Goal: Information Seeking & Learning: Learn about a topic

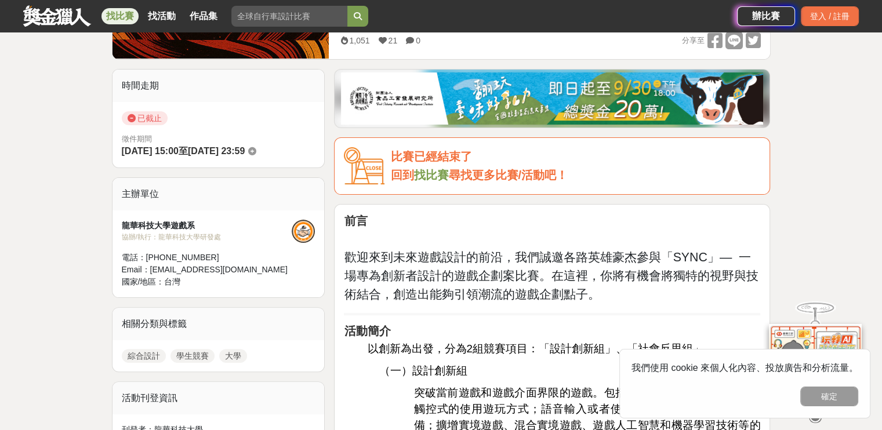
scroll to position [258, 0]
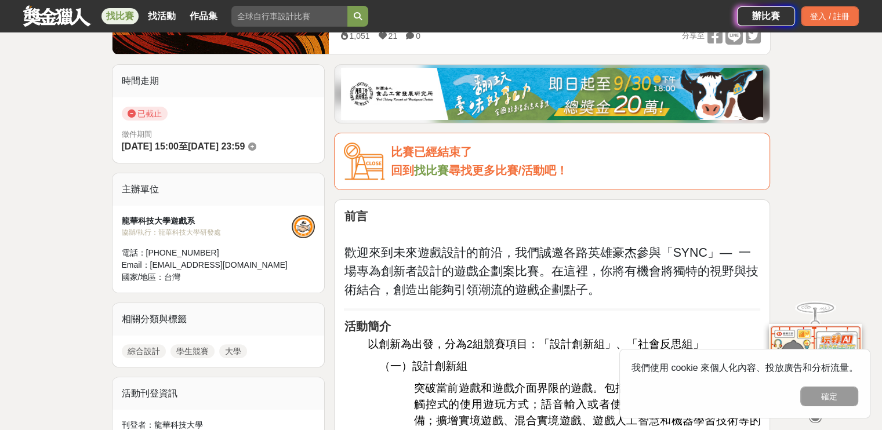
click at [431, 168] on link "找比賽" at bounding box center [431, 170] width 35 height 13
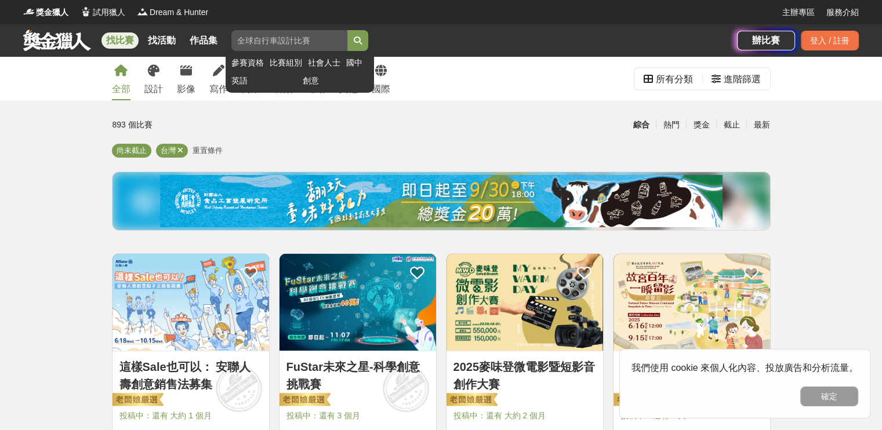
click at [285, 39] on input "search" at bounding box center [289, 40] width 116 height 21
type input "遊戲"
click at [347, 30] on button "submit" at bounding box center [357, 40] width 21 height 21
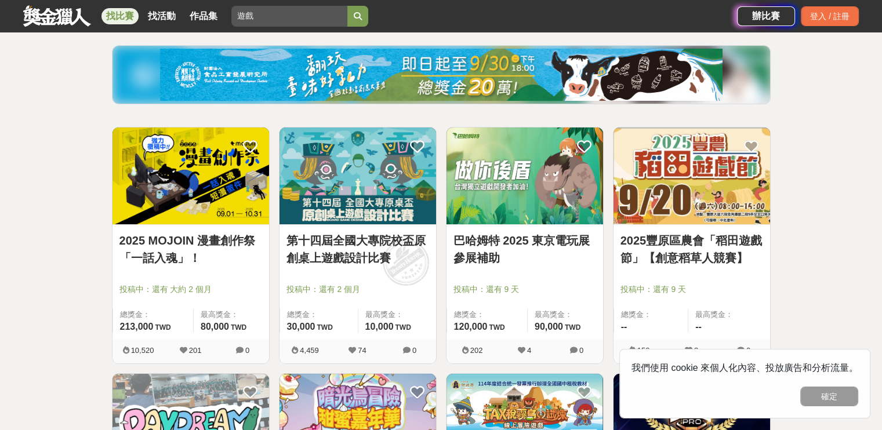
scroll to position [138, 0]
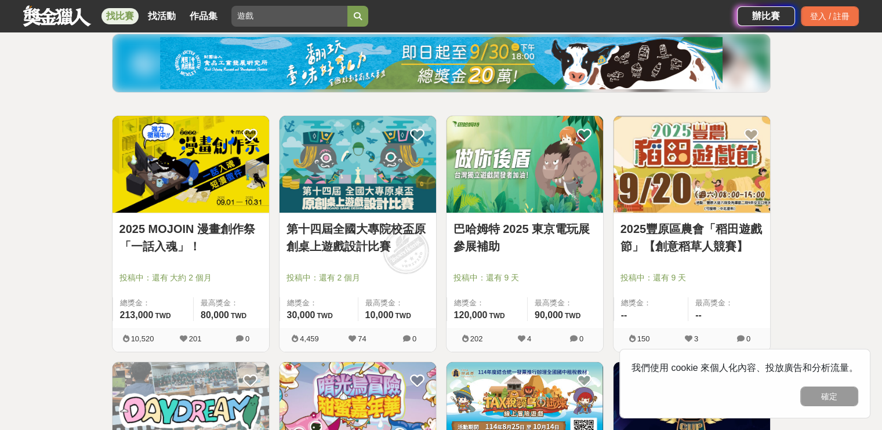
click at [535, 231] on link "巴哈姆特 2025 東京電玩展參展補助" at bounding box center [525, 237] width 143 height 35
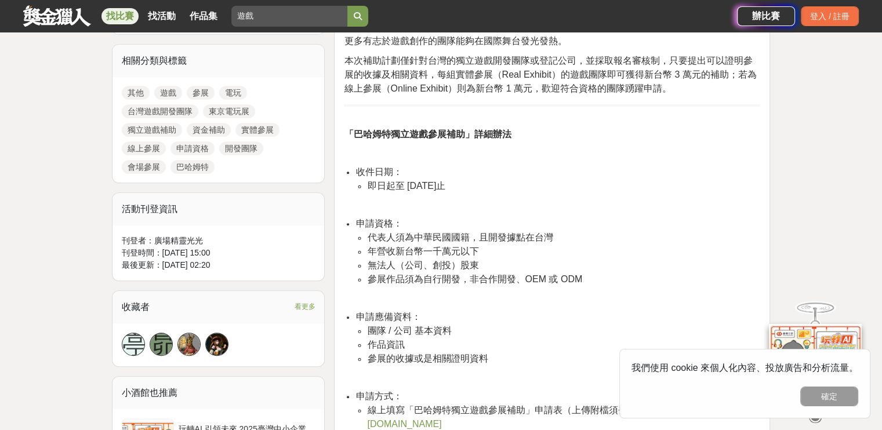
scroll to position [507, 0]
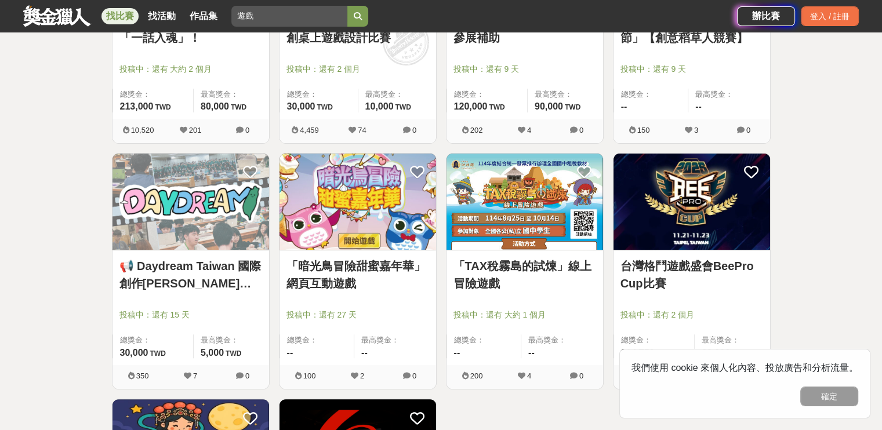
scroll to position [347, 0]
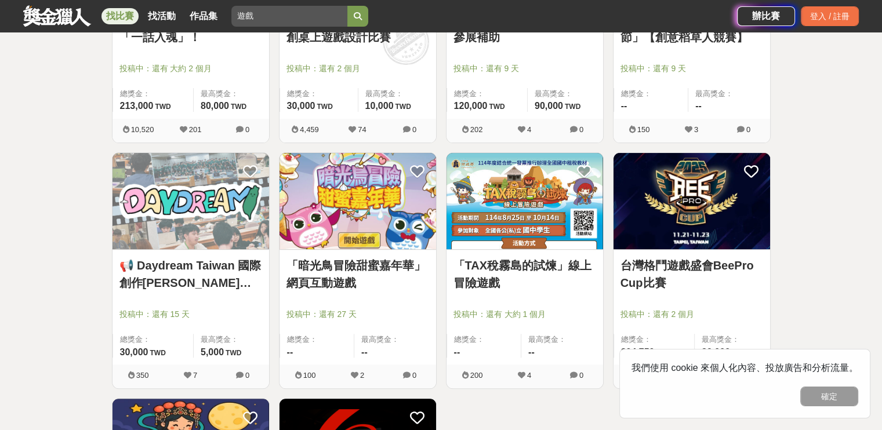
click at [346, 278] on link "「暗光鳥冒險甜蜜嘉年華」網頁互動遊戲" at bounding box center [358, 274] width 143 height 35
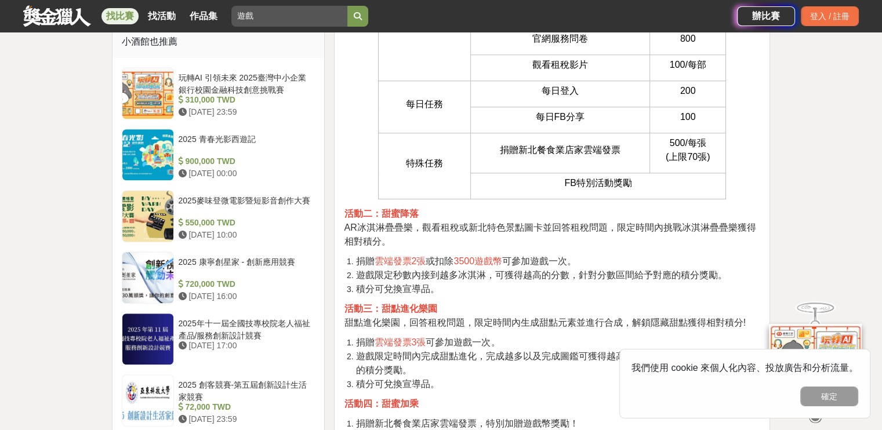
scroll to position [810, 0]
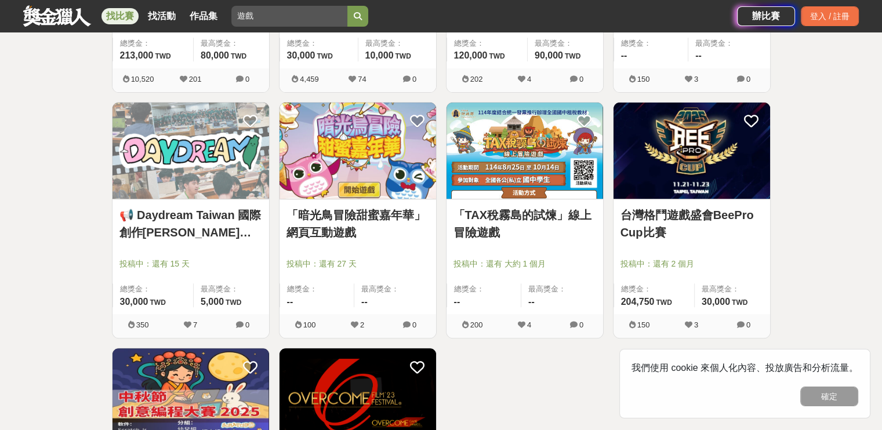
scroll to position [398, 0]
click at [646, 235] on link "台灣格鬥遊戲盛會BeePro Cup比賽" at bounding box center [692, 223] width 143 height 35
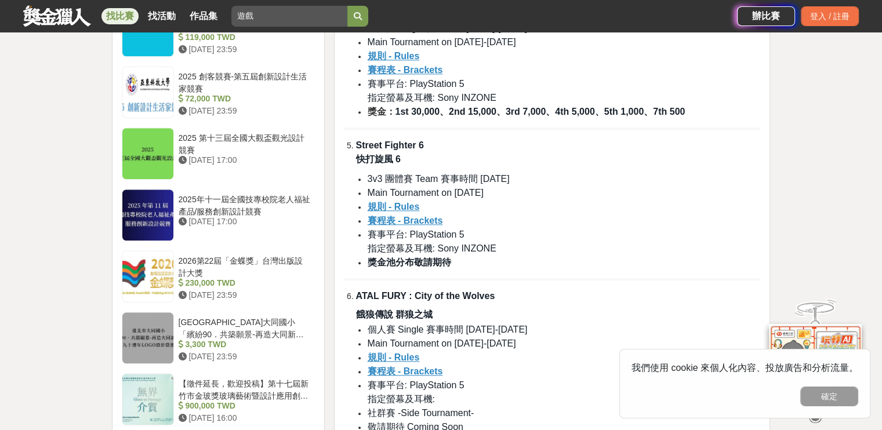
scroll to position [1252, 0]
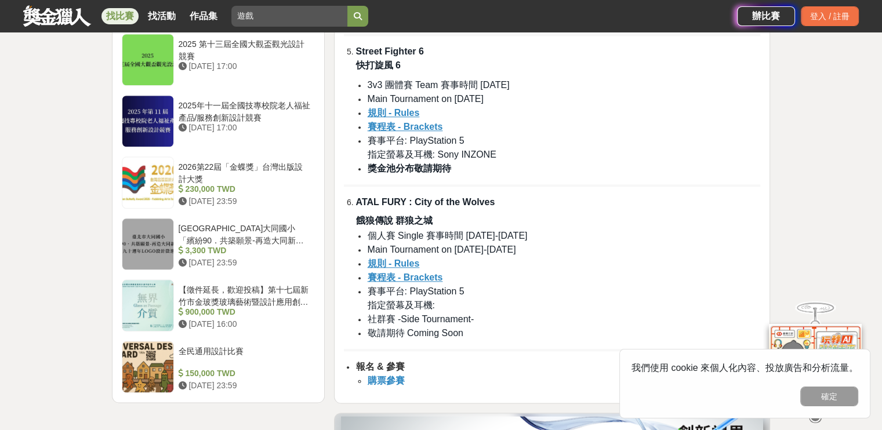
click at [396, 383] on strong "購票參賽" at bounding box center [385, 381] width 37 height 10
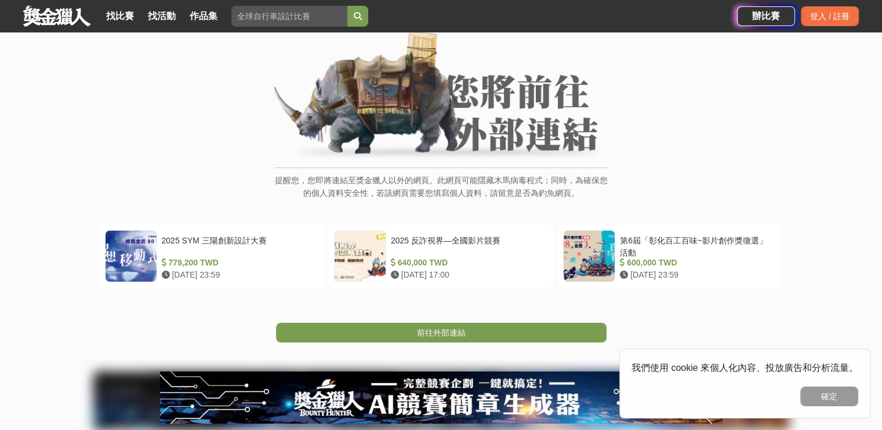
scroll to position [74, 0]
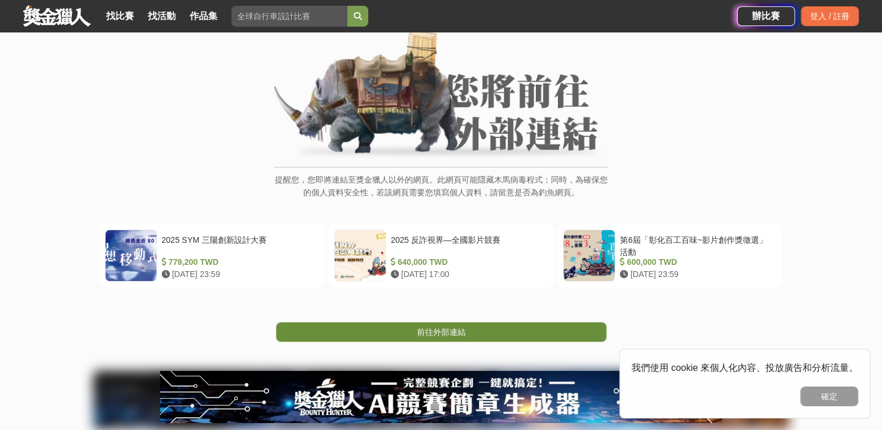
click at [486, 339] on link "前往外部連結" at bounding box center [441, 332] width 331 height 20
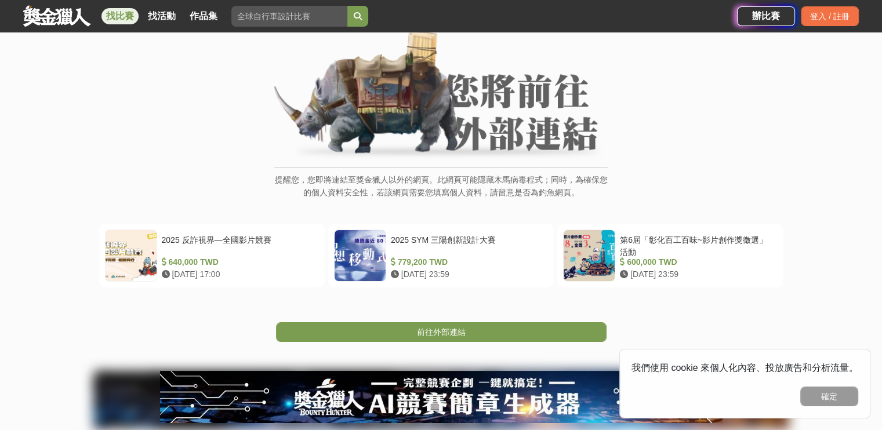
click at [115, 20] on link "找比賽" at bounding box center [119, 16] width 37 height 16
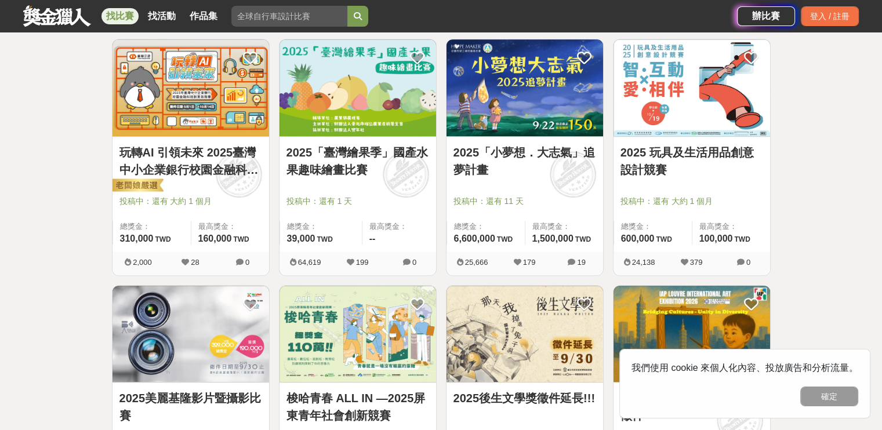
scroll to position [944, 0]
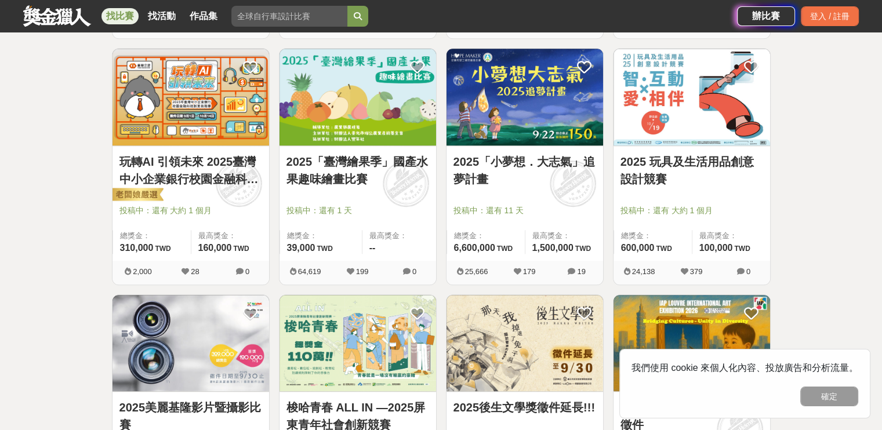
click at [484, 157] on link "2025「小夢想．大志氣」追夢計畫" at bounding box center [525, 170] width 143 height 35
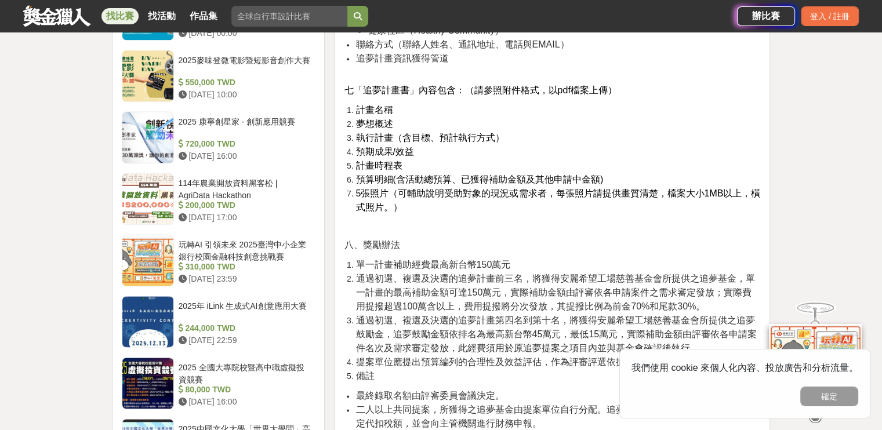
scroll to position [1521, 0]
click at [227, 238] on div "玩轉AI 引領未來 2025臺灣中小企業銀行校園金融科技創意挑戰賽" at bounding box center [245, 249] width 132 height 22
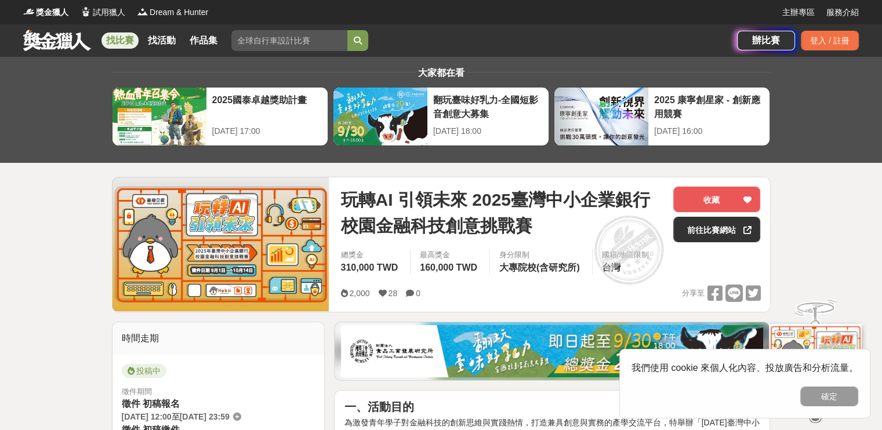
click at [70, 37] on link at bounding box center [57, 40] width 70 height 22
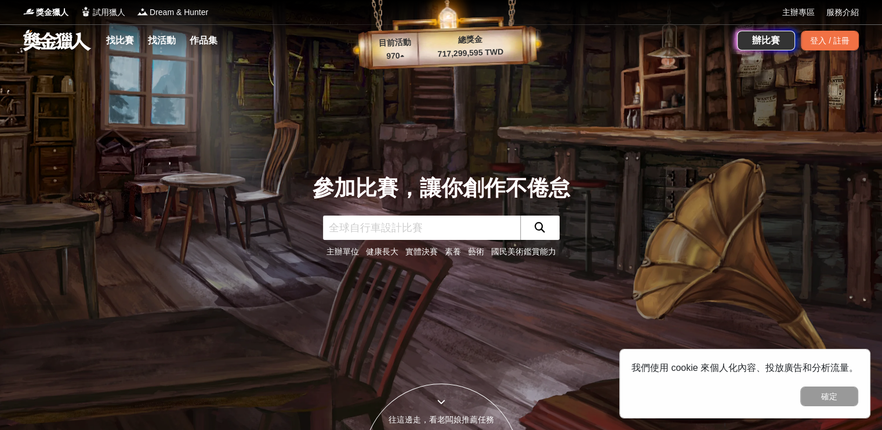
click at [367, 231] on input "text" at bounding box center [421, 228] width 197 height 24
click at [383, 233] on input "text" at bounding box center [421, 228] width 197 height 24
type input "ㄧ"
type input "遊戲設計"
click button "submit" at bounding box center [539, 228] width 39 height 24
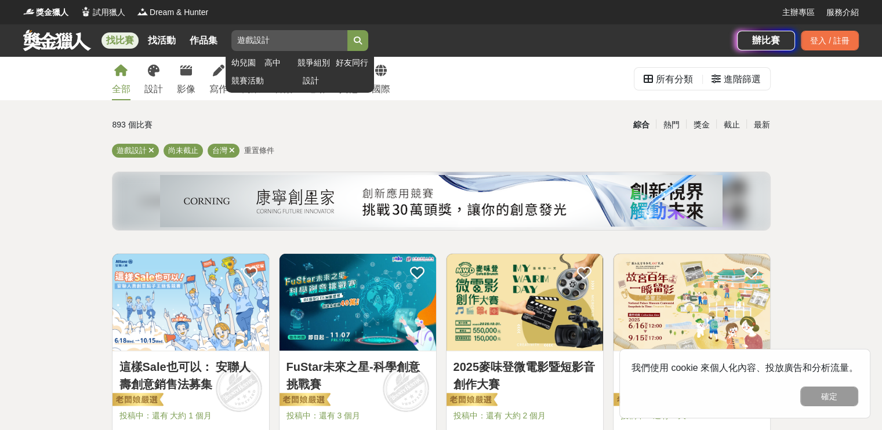
click at [362, 37] on icon "submit" at bounding box center [358, 41] width 8 height 8
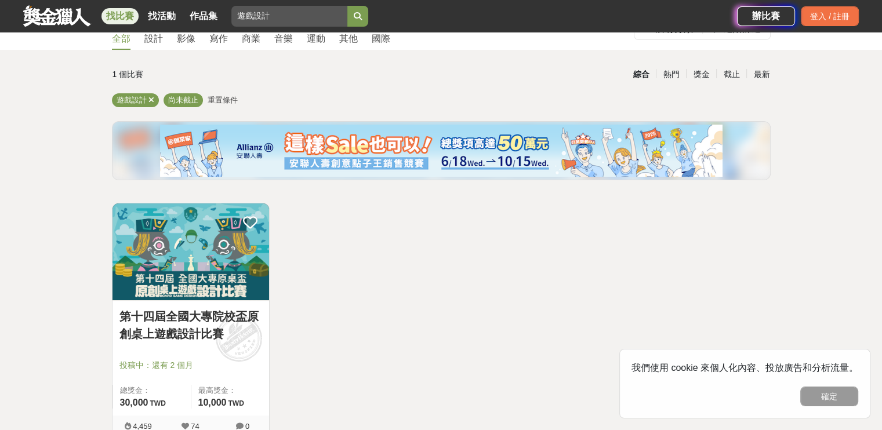
scroll to position [92, 0]
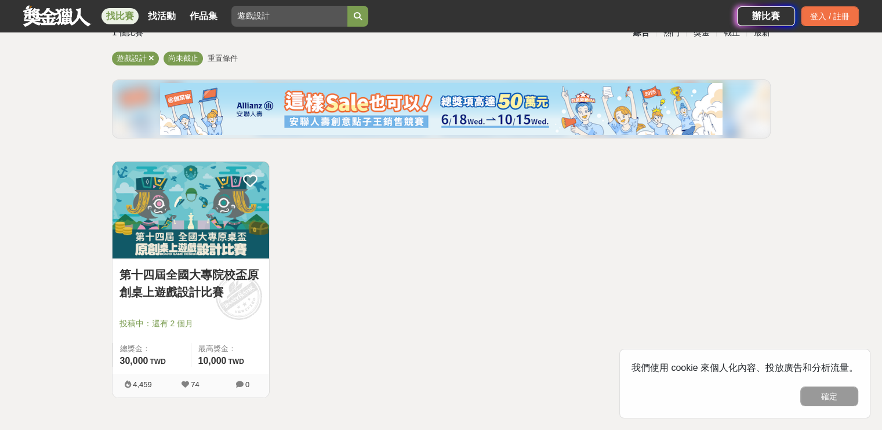
click at [212, 275] on link "第十四屆全國大專院校盃原創桌上遊戲設計比賽" at bounding box center [190, 283] width 143 height 35
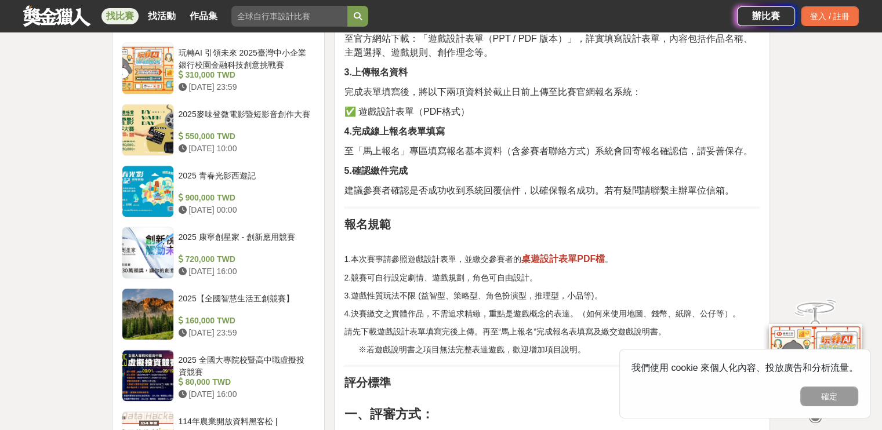
scroll to position [1190, 0]
click at [584, 259] on strong "桌遊設計表單PDF檔" at bounding box center [563, 260] width 84 height 10
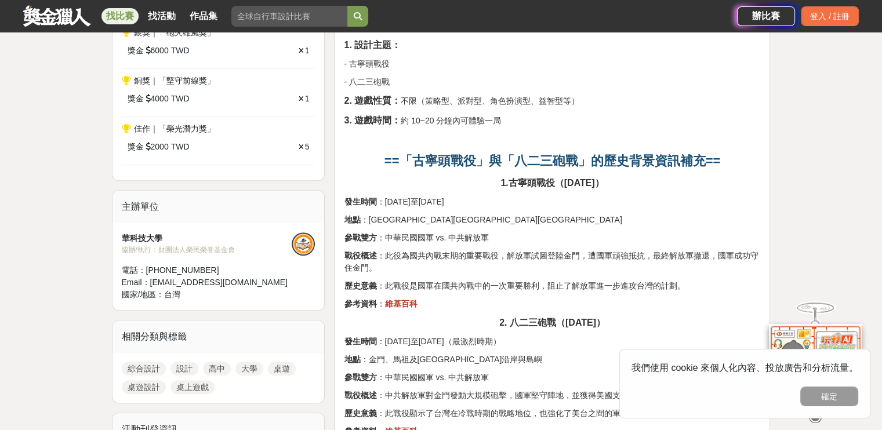
scroll to position [595, 0]
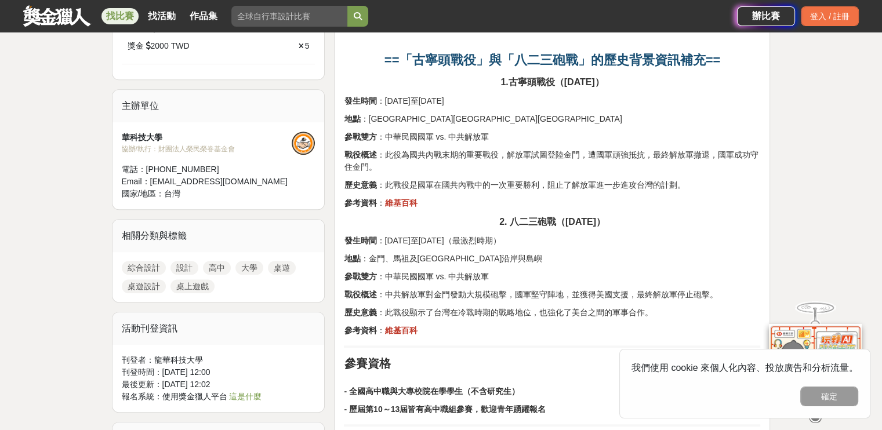
click at [408, 331] on strong "維基百科" at bounding box center [401, 330] width 32 height 9
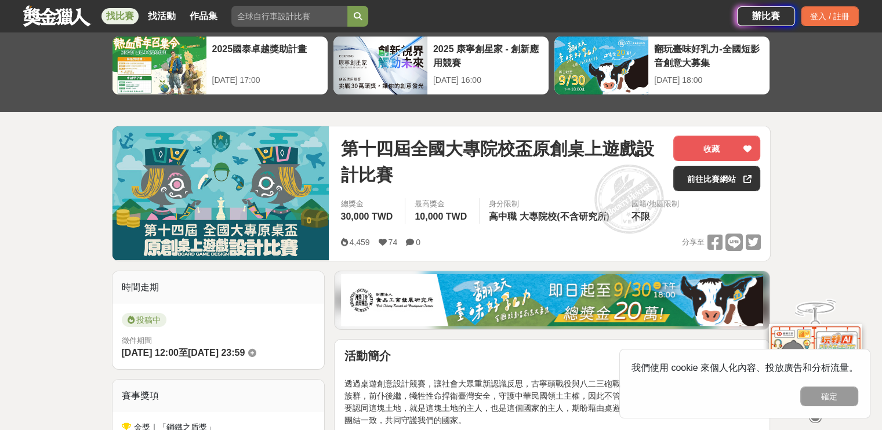
scroll to position [0, 0]
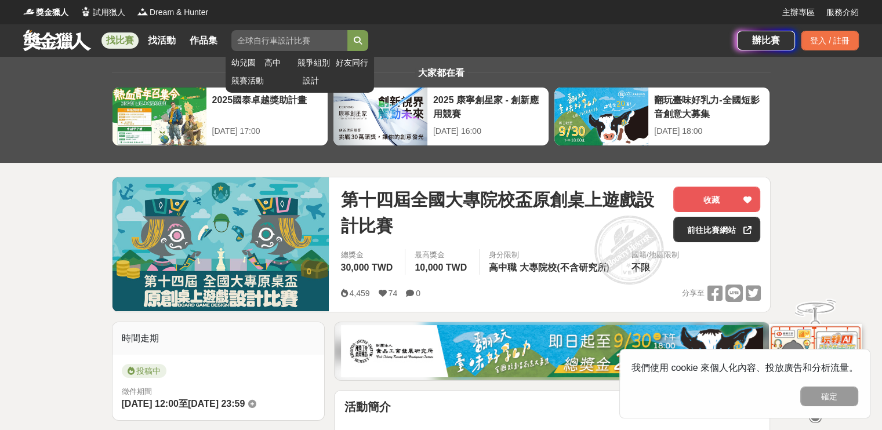
click at [278, 46] on input "遊戲設計" at bounding box center [289, 40] width 116 height 21
type input "遊戲"
click at [347, 30] on button "submit" at bounding box center [357, 40] width 21 height 21
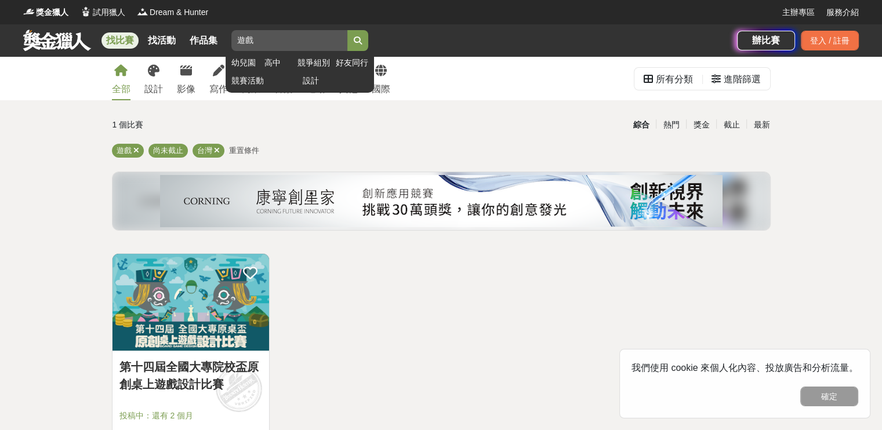
click at [362, 39] on icon "submit" at bounding box center [358, 41] width 8 height 8
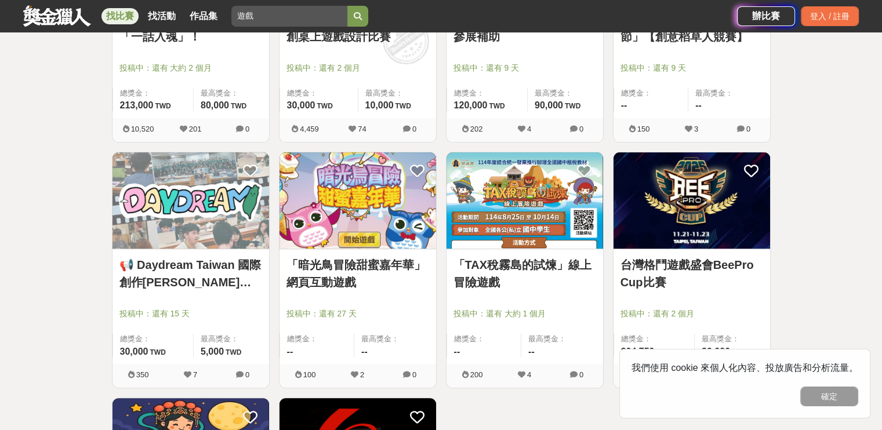
scroll to position [348, 0]
click at [211, 268] on link "📢 Daydream Taiwan 國際創作馬拉松 • 兩天做出人生的第一款遊戲吧！" at bounding box center [190, 273] width 143 height 35
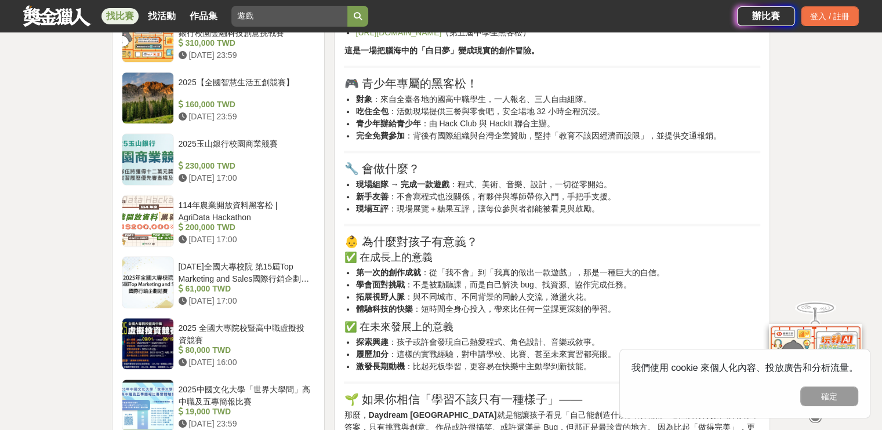
scroll to position [1282, 0]
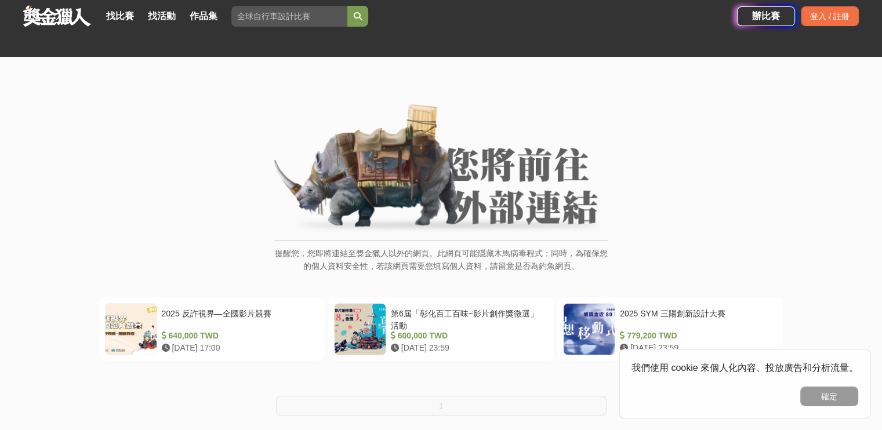
scroll to position [70, 0]
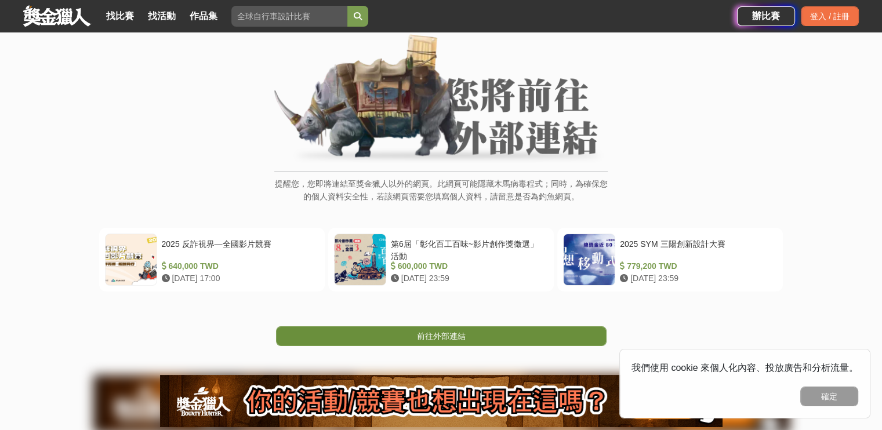
click at [443, 332] on span "前往外部連結" at bounding box center [441, 336] width 49 height 9
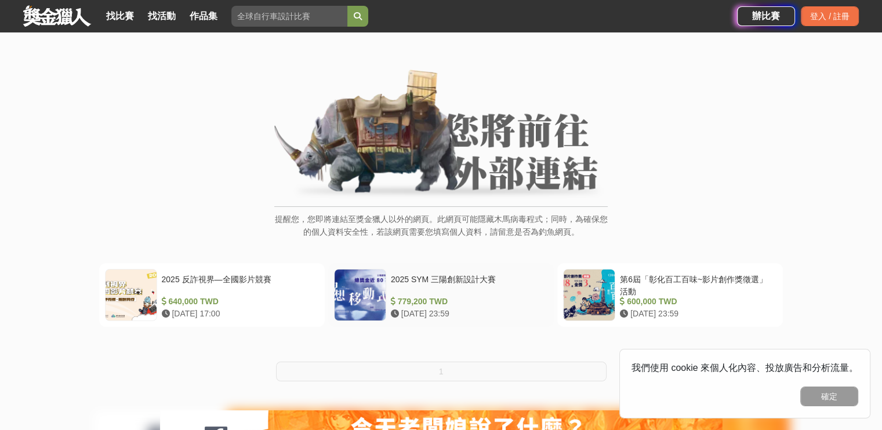
scroll to position [53, 0]
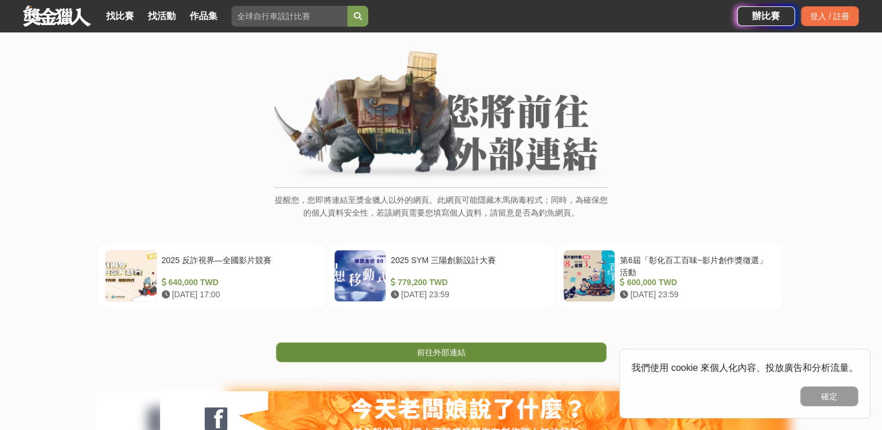
click at [431, 357] on span "前往外部連結" at bounding box center [441, 352] width 49 height 9
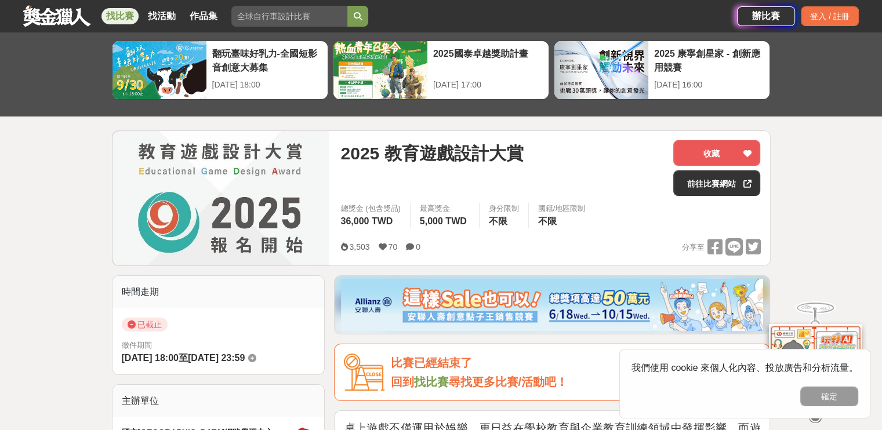
scroll to position [44, 0]
